Goal: Complete application form

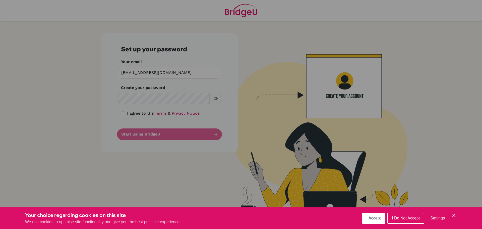
click at [180, 96] on div "Cookie Preferences" at bounding box center [241, 114] width 482 height 229
click at [159, 201] on div "Cookie Preferences" at bounding box center [241, 114] width 482 height 229
click at [371, 221] on button "I Accept" at bounding box center [373, 218] width 23 height 11
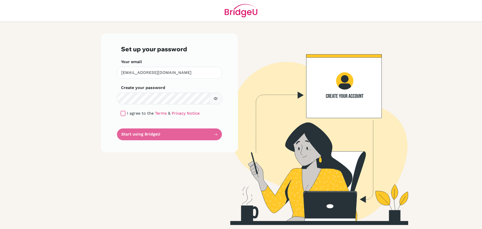
click at [123, 113] on input "checkbox" at bounding box center [123, 113] width 4 height 4
checkbox input "true"
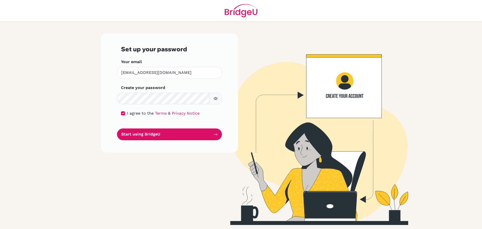
click at [217, 98] on icon "button" at bounding box center [216, 98] width 4 height 4
click at [192, 134] on button "Start using BridgeU" at bounding box center [169, 134] width 105 height 12
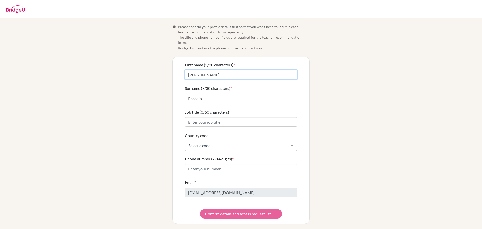
click at [227, 70] on input "[PERSON_NAME]" at bounding box center [241, 75] width 113 height 10
type input "[PERSON_NAME] [PERSON_NAME]"
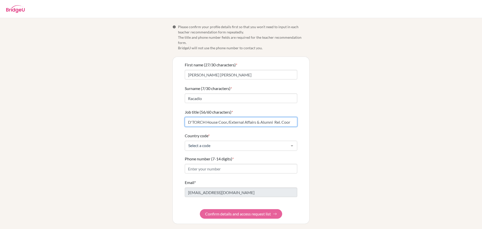
click at [277, 117] on input "D'TORCH House Coor./External Affairs & Alumni Rel. Coor" at bounding box center [241, 122] width 113 height 10
click at [292, 118] on input "D'TORCH House Coor./External Affairs & Alumni Rel. Coor" at bounding box center [241, 122] width 113 height 10
type input "D'TORCH House Coor./External Affairs & Alumni Rel. Coor."
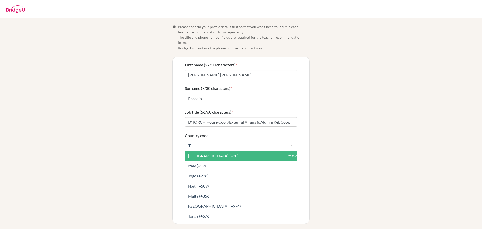
type input "Ta"
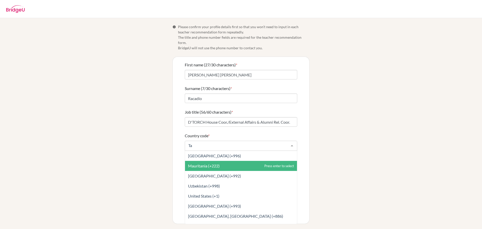
scroll to position [126, 0]
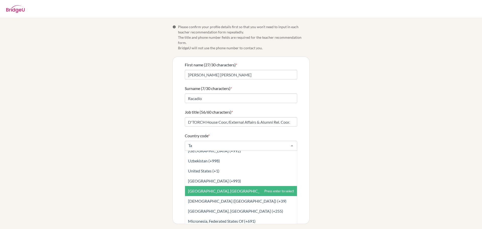
click at [264, 187] on span "[GEOGRAPHIC_DATA], [GEOGRAPHIC_DATA] (+886)" at bounding box center [241, 191] width 112 height 10
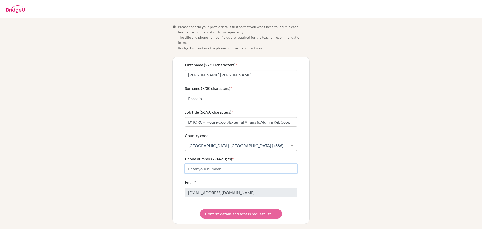
click at [265, 164] on input "Phone number (7-14 digits) *" at bounding box center [241, 169] width 113 height 10
type input "+"
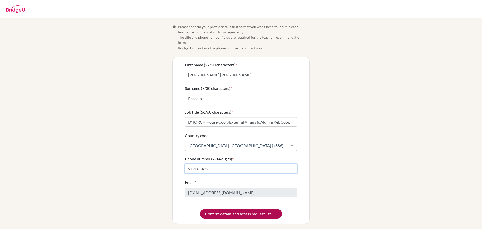
type input "917085422"
click at [255, 211] on button "Confirm details and access request list" at bounding box center [241, 214] width 82 height 10
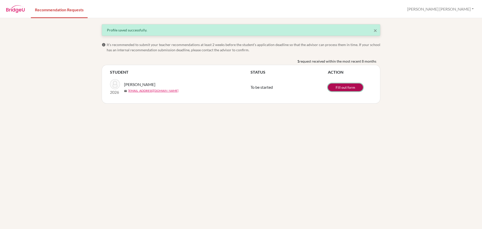
click at [346, 87] on link "Fill out form" at bounding box center [345, 87] width 35 height 8
